Goal: Find specific page/section: Find specific page/section

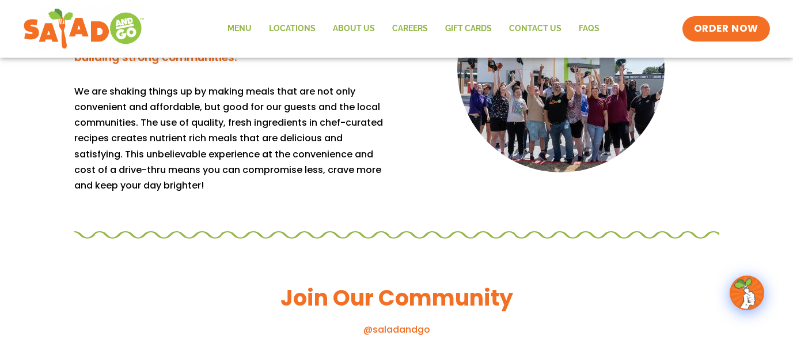
scroll to position [1095, 0]
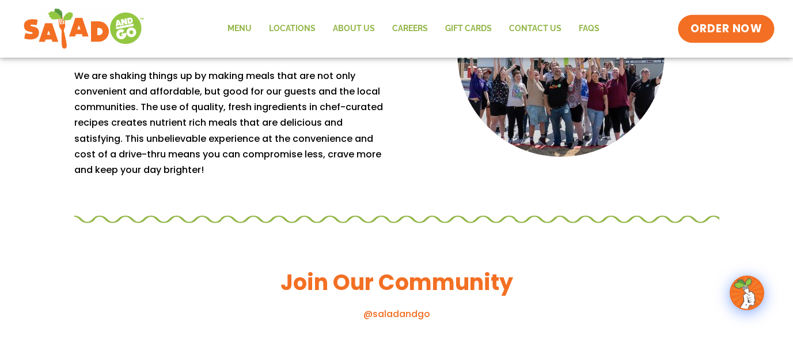
click at [741, 27] on span "ORDER NOW" at bounding box center [726, 28] width 71 height 15
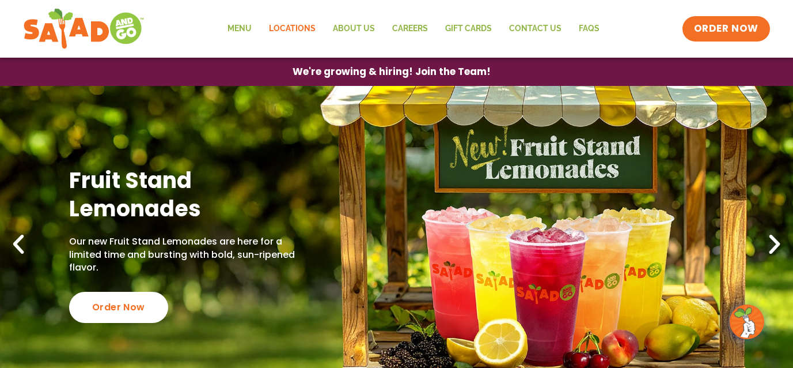
click at [294, 27] on link "Locations" at bounding box center [292, 29] width 64 height 27
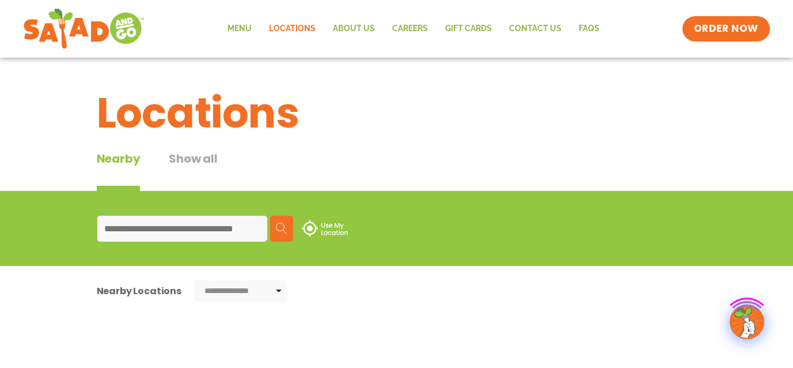
type input "**********"
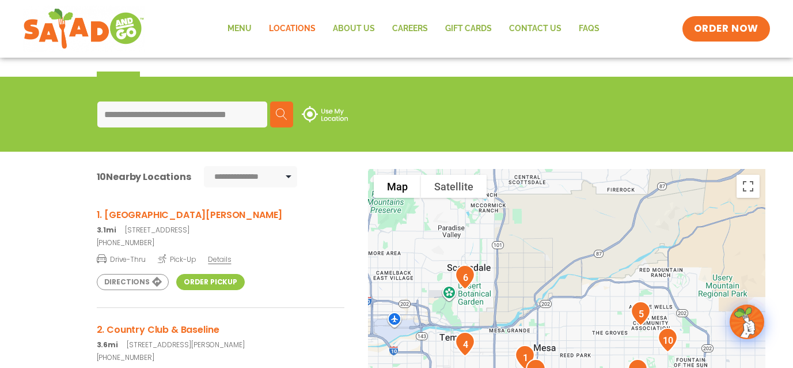
scroll to position [115, 0]
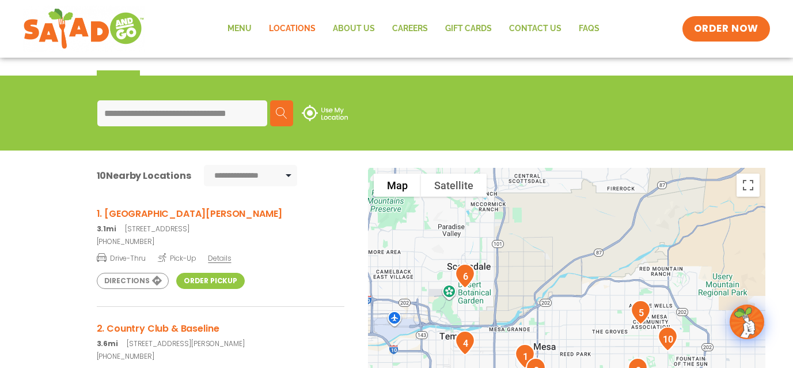
click at [219, 282] on link "Order Pickup" at bounding box center [210, 280] width 69 height 16
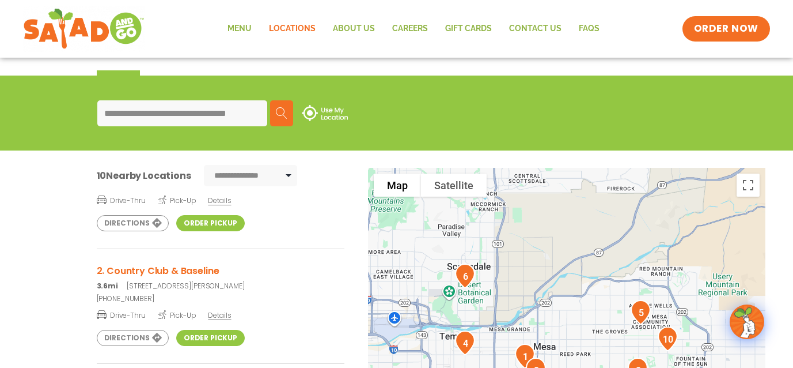
click at [161, 271] on h3 "2. Country Club & Baseline" at bounding box center [221, 270] width 248 height 14
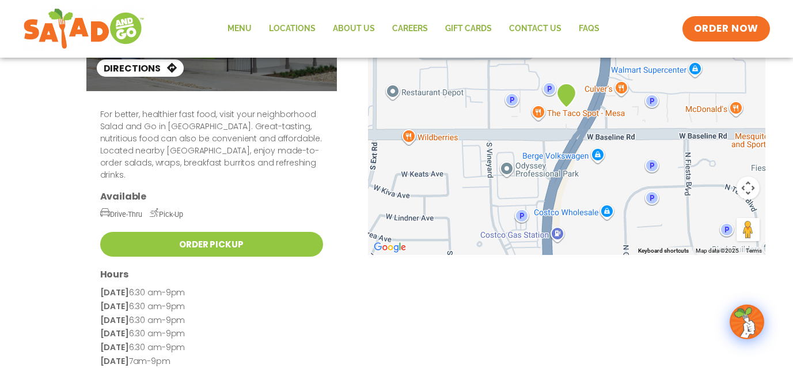
scroll to position [115, 0]
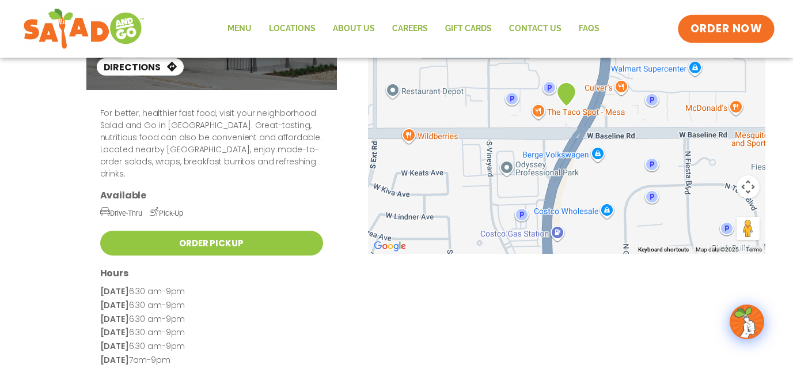
click at [729, 29] on span "ORDER NOW" at bounding box center [726, 28] width 71 height 15
